Goal: Task Accomplishment & Management: Use online tool/utility

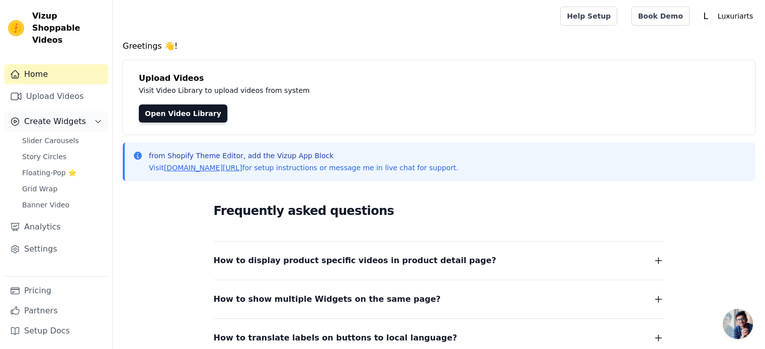
click at [48, 116] on span "Create Widgets" at bounding box center [55, 122] width 62 height 12
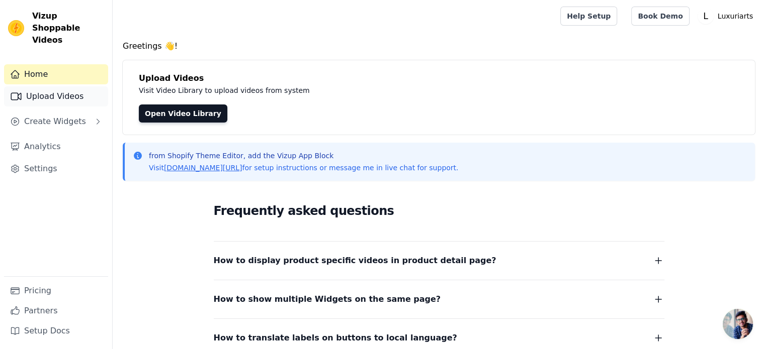
click at [60, 91] on link "Upload Videos" at bounding box center [56, 96] width 104 height 20
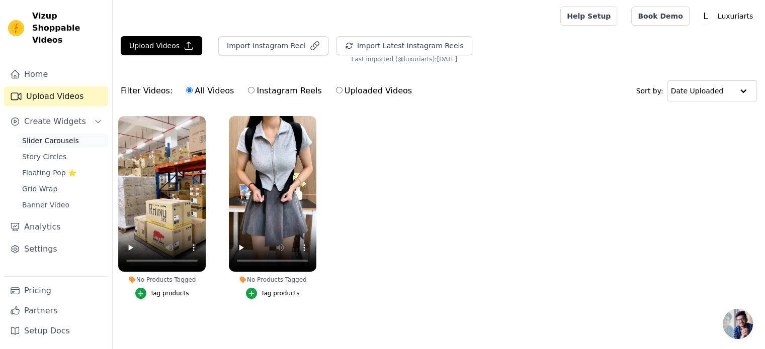
click at [60, 134] on link "Slider Carousels" at bounding box center [62, 141] width 92 height 14
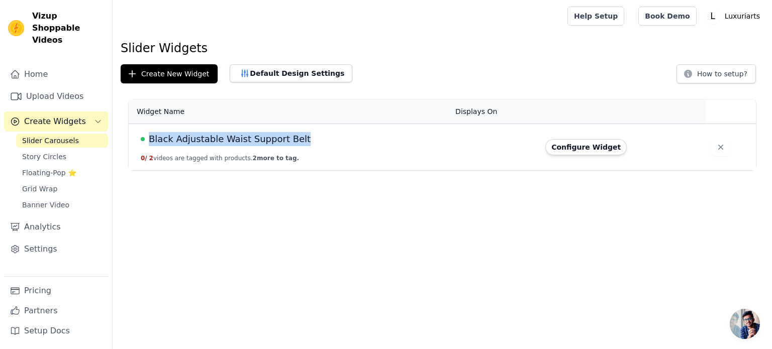
drag, startPoint x: 292, startPoint y: 137, endPoint x: 149, endPoint y: 134, distance: 142.8
click at [149, 134] on div "Black Adjustable Waist Support Belt" at bounding box center [292, 139] width 303 height 14
copy span "Black Adjustable Waist Support Belt"
